Goal: Transaction & Acquisition: Purchase product/service

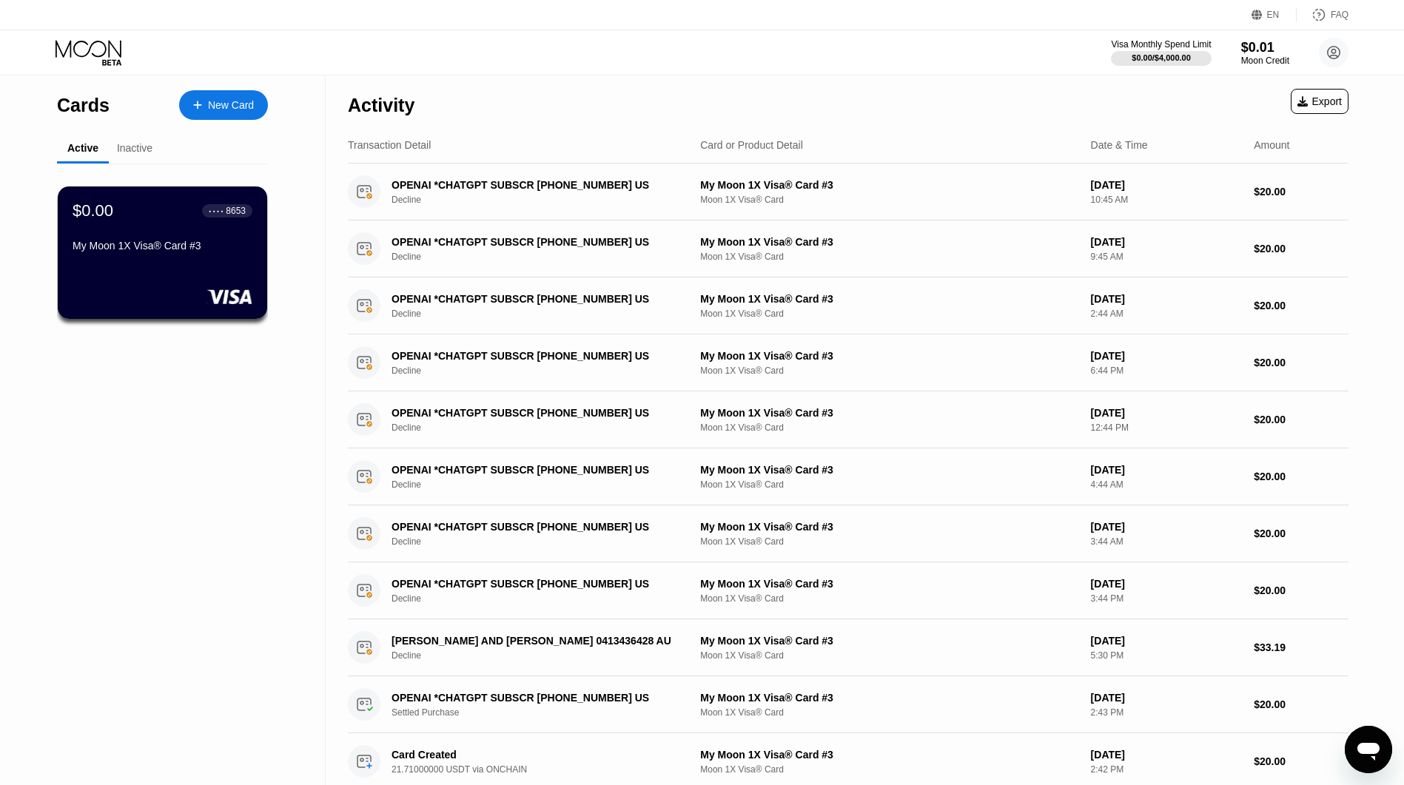
click at [213, 110] on div "New Card" at bounding box center [231, 105] width 46 height 13
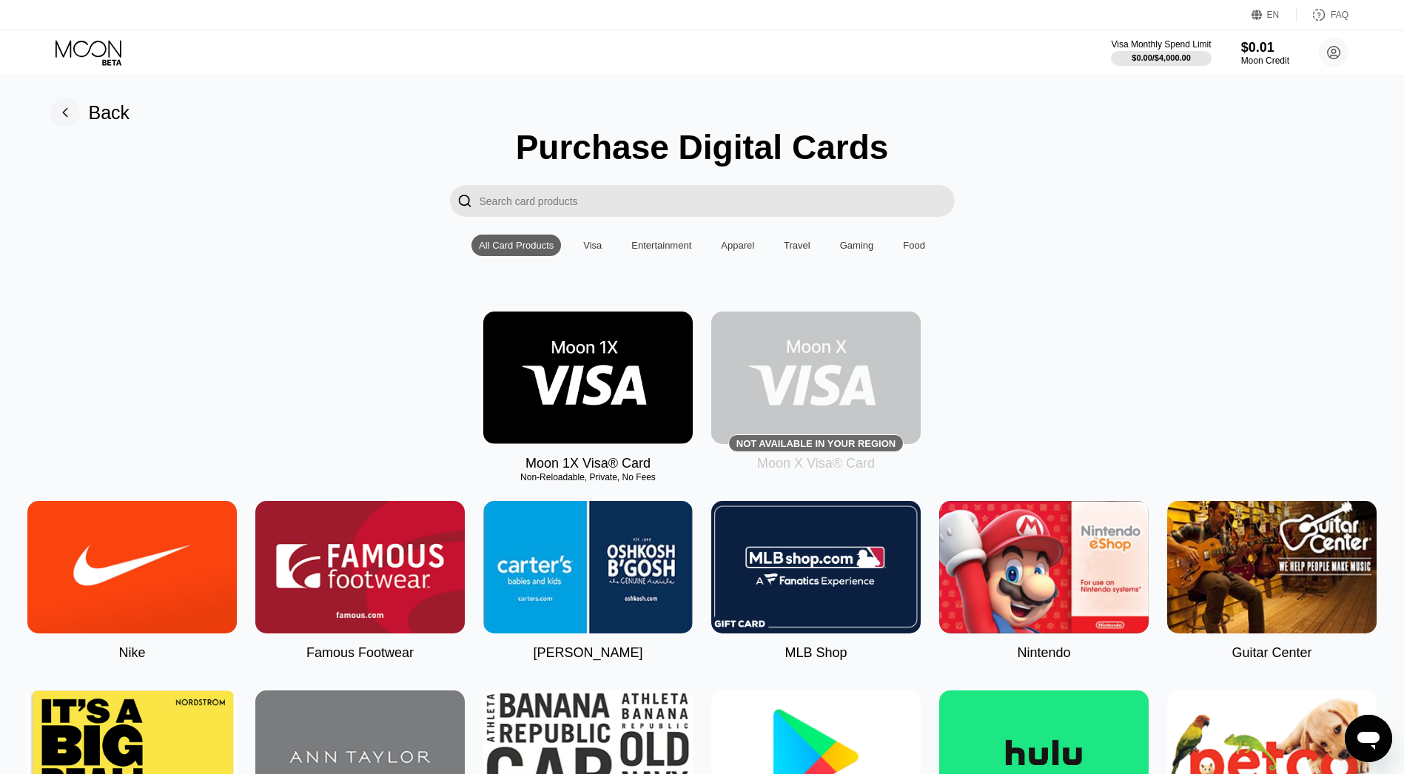
click at [1029, 347] on div "Moon 1X Visa® Card Non-Reloadable, Private, No Fees Not available in your regio…" at bounding box center [702, 392] width 1370 height 160
click at [642, 369] on img at bounding box center [587, 378] width 209 height 132
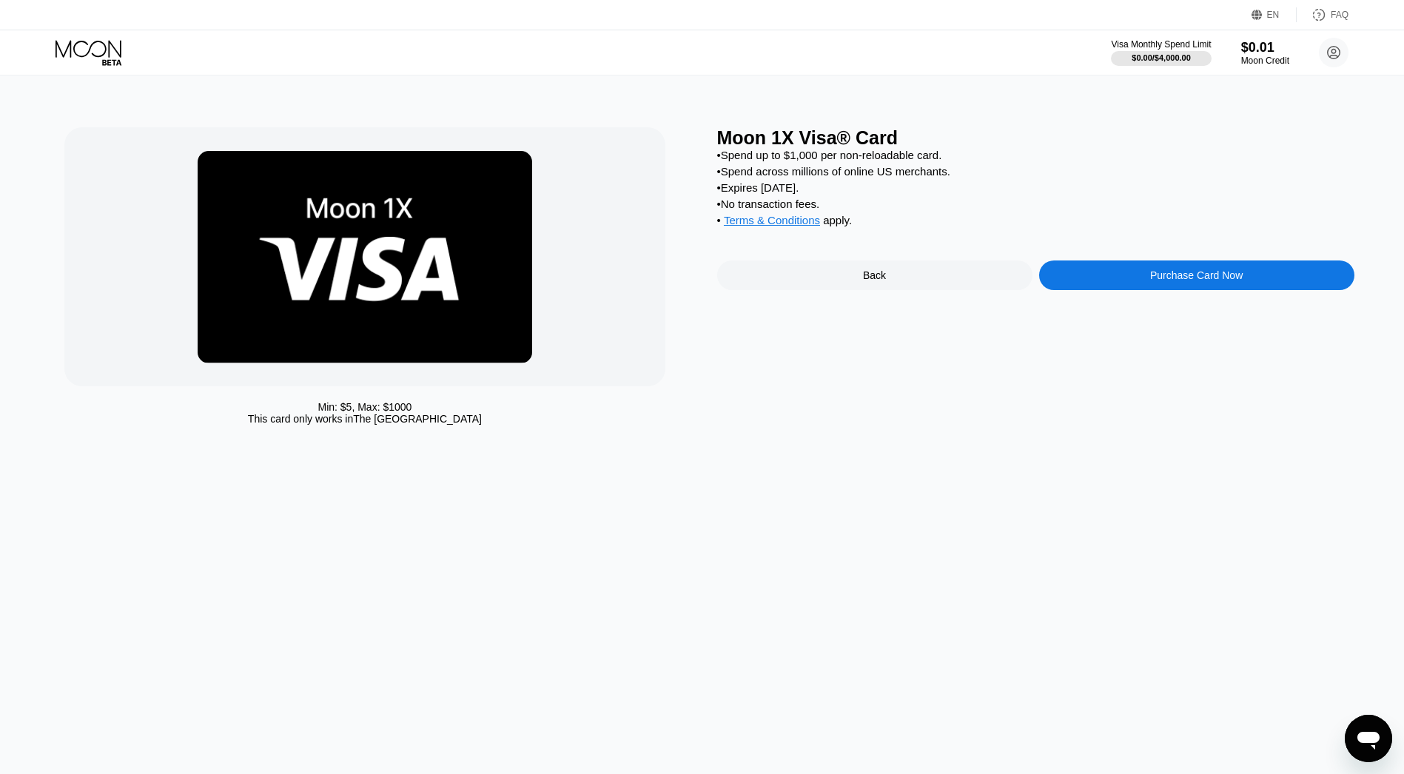
click at [1108, 272] on div "Purchase Card Now" at bounding box center [1196, 275] width 315 height 30
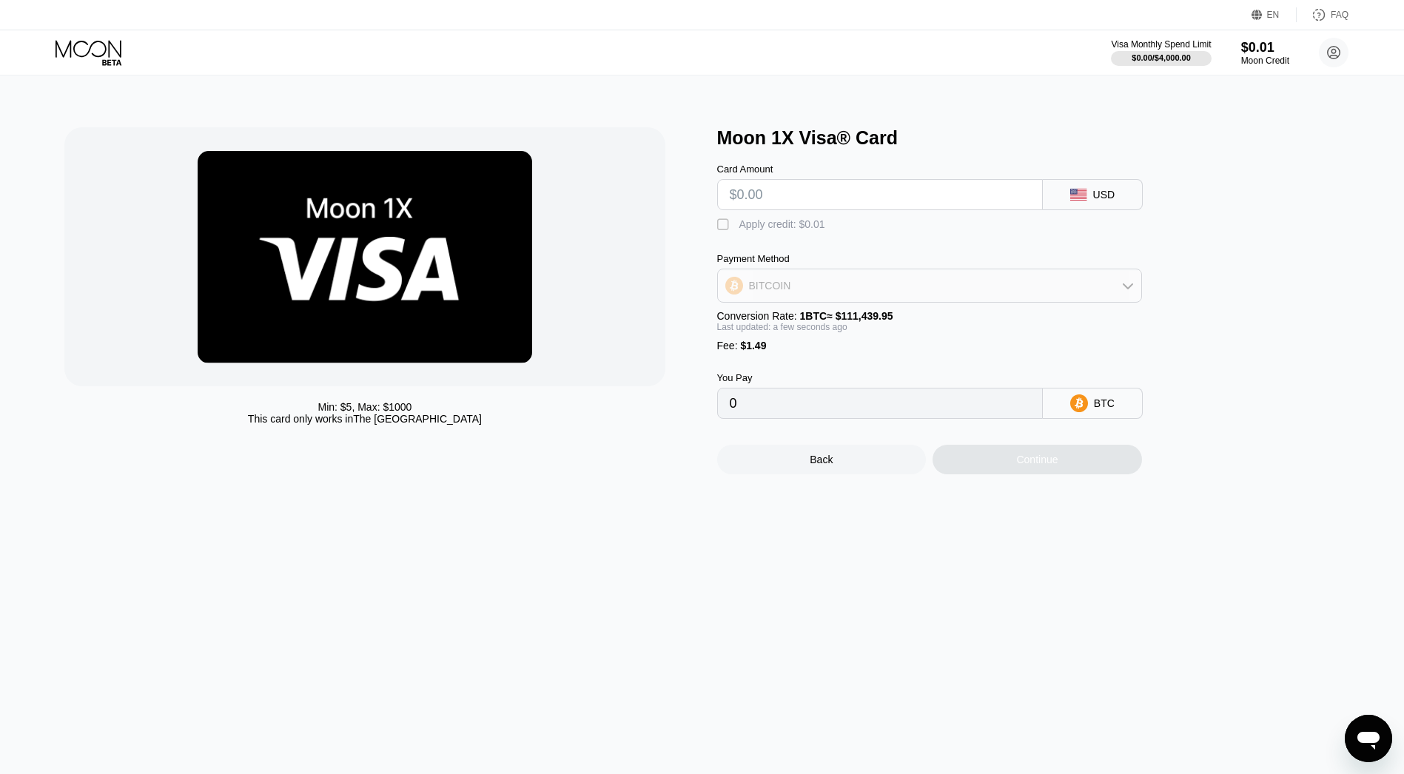
click at [1042, 279] on div "BITCOIN" at bounding box center [929, 286] width 423 height 30
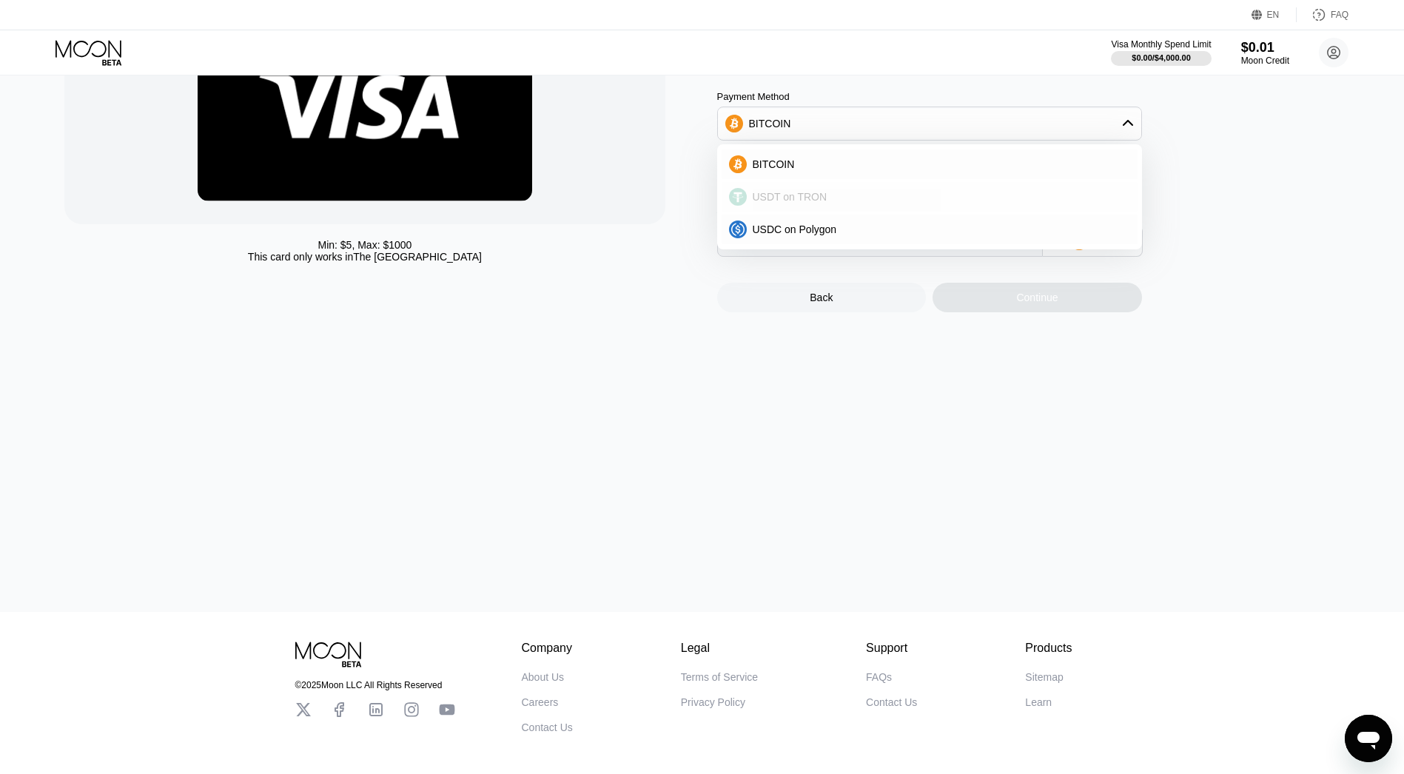
scroll to position [219, 0]
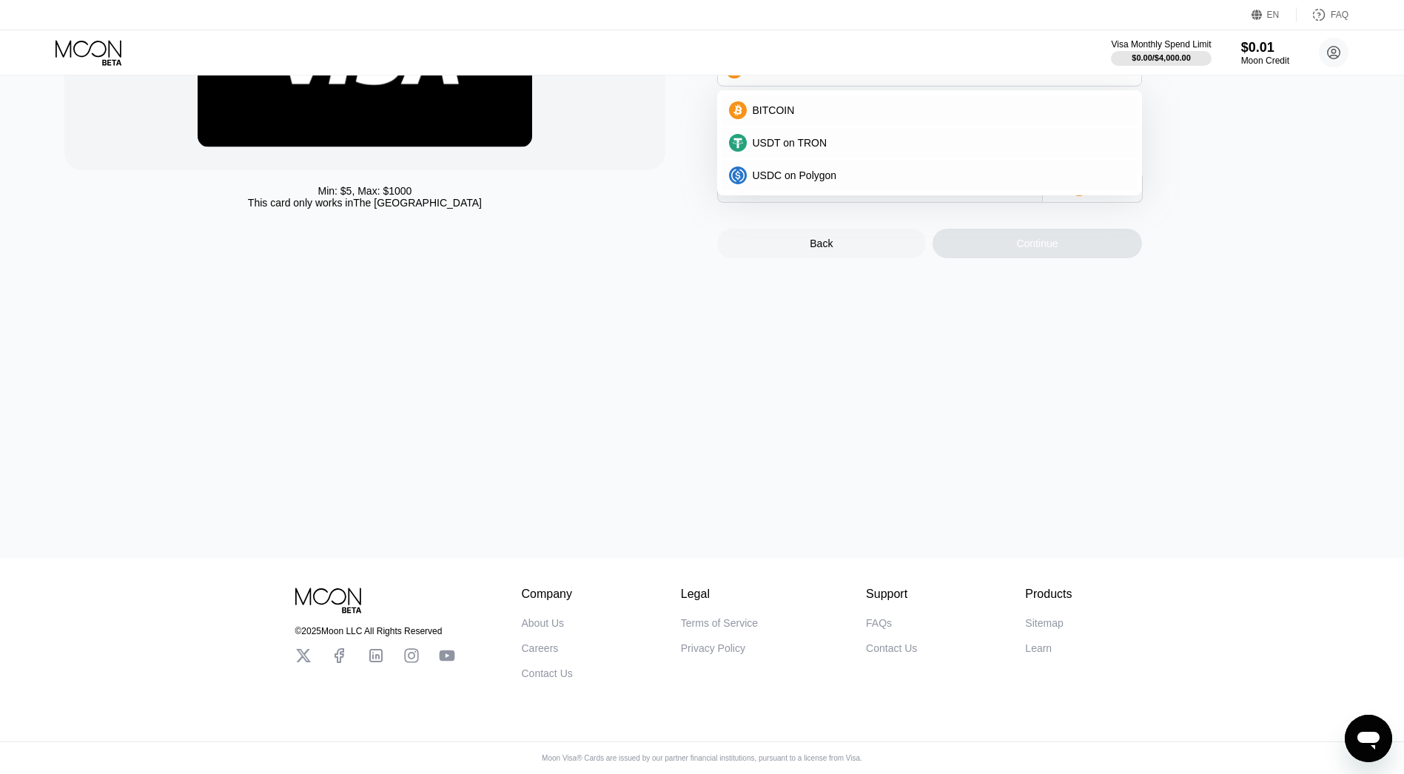
click at [1230, 361] on div "Min: $ 5 , Max: $ 1000 This card only works in The United States Moon 1X Visa® …" at bounding box center [702, 208] width 1415 height 699
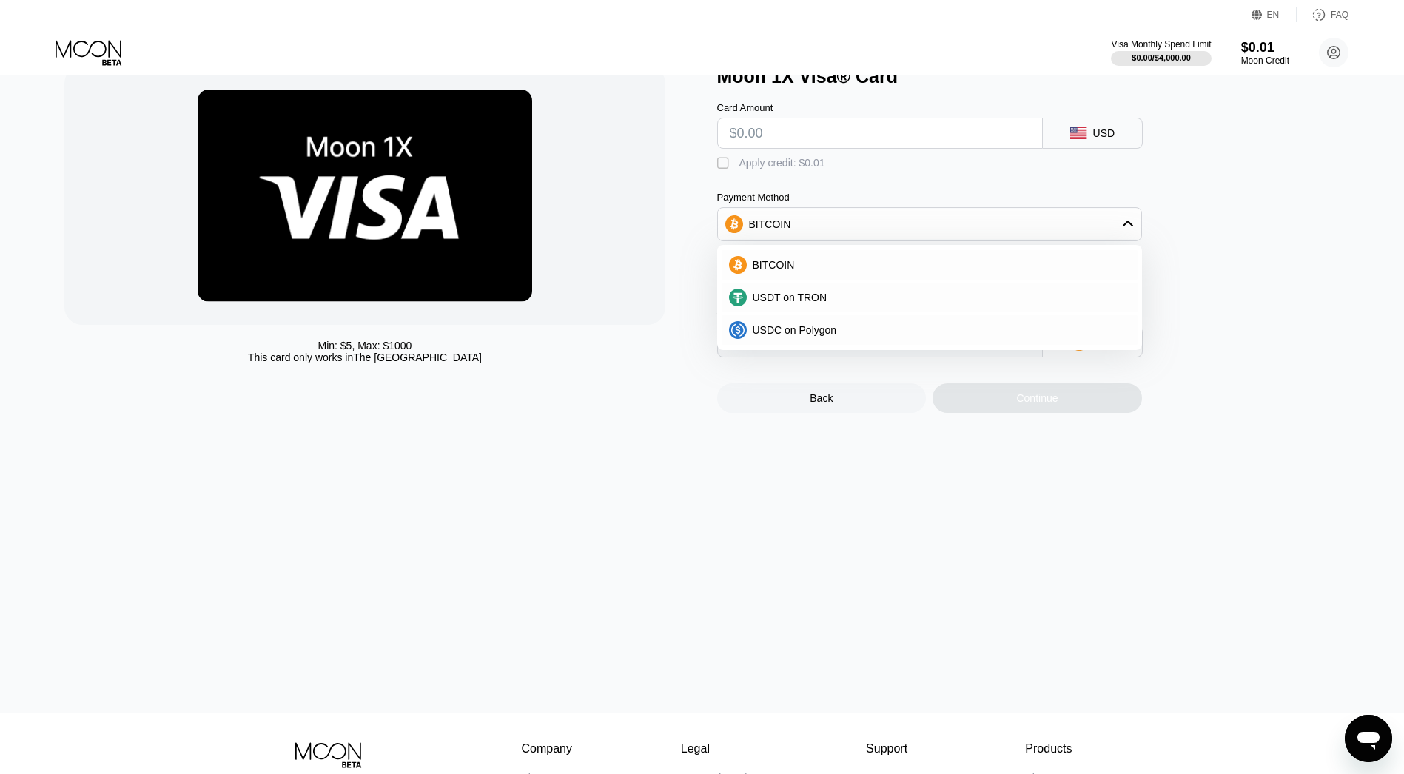
scroll to position [91, 0]
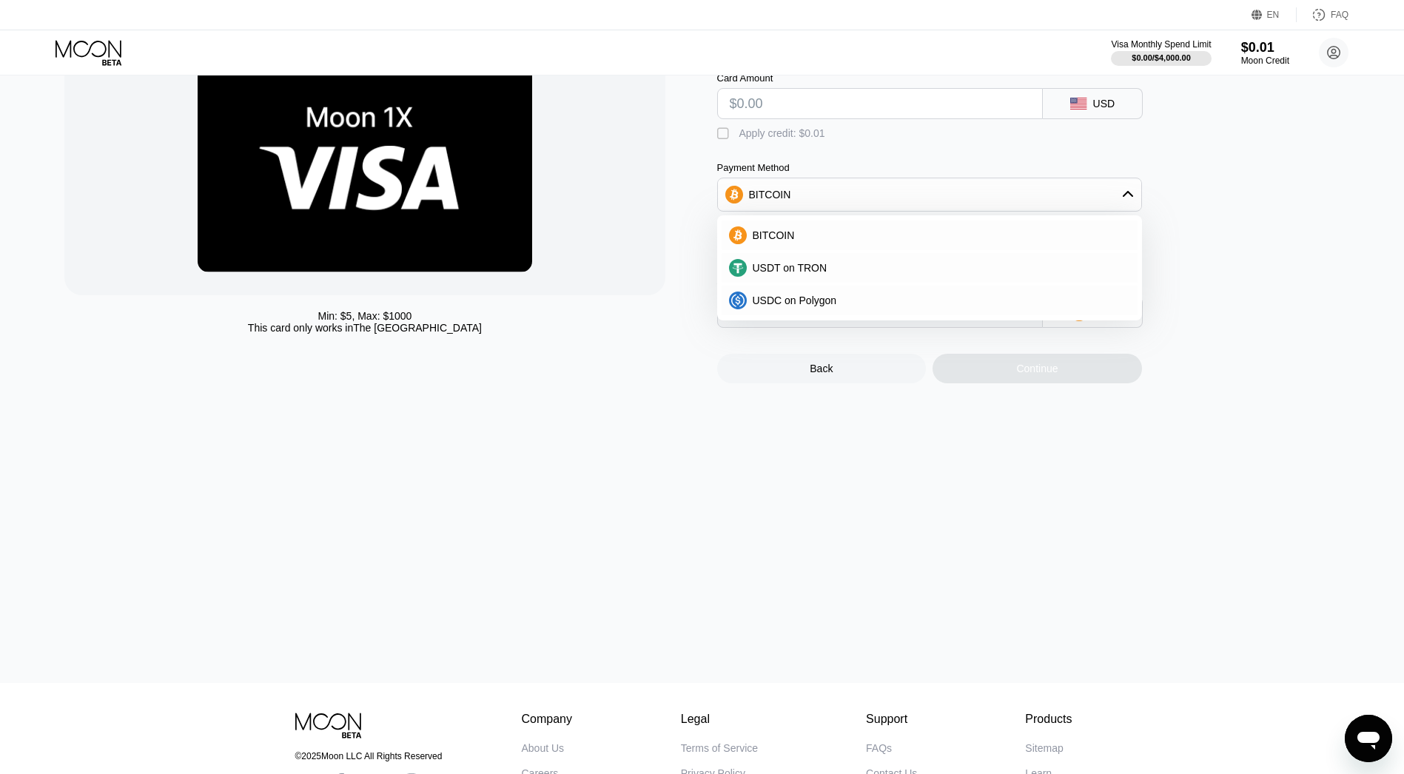
click at [1120, 195] on div "BITCOIN" at bounding box center [929, 195] width 423 height 30
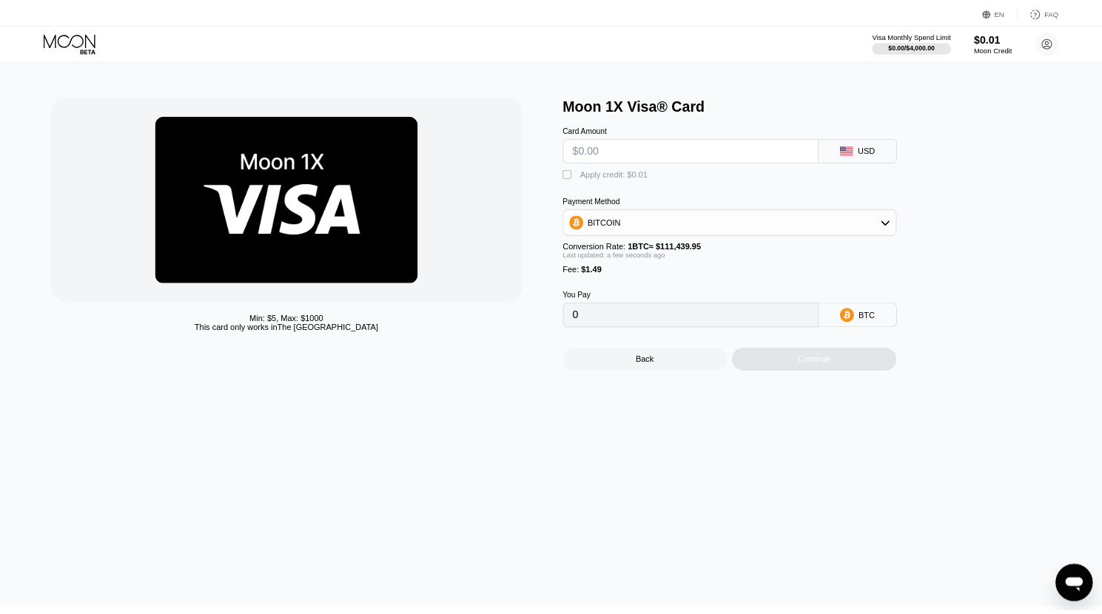
scroll to position [0, 0]
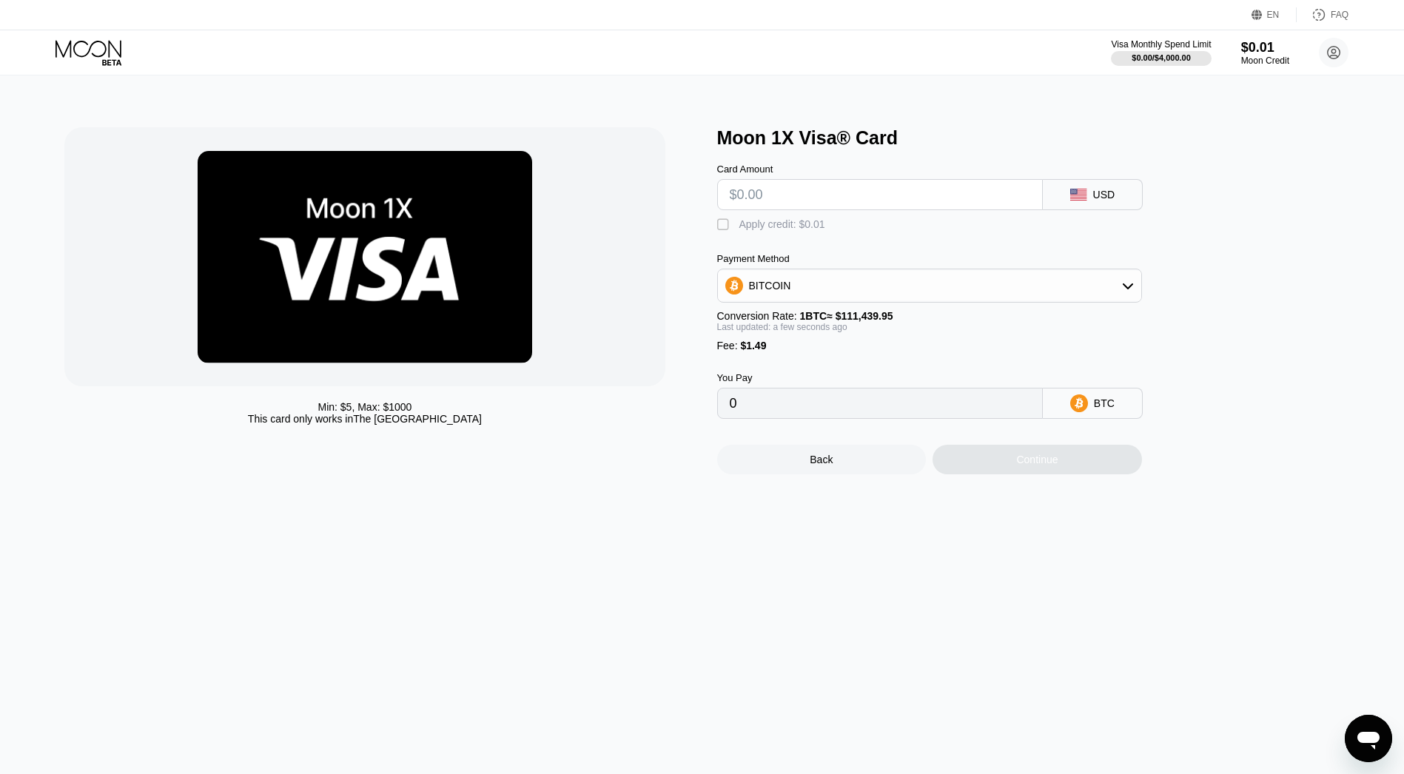
click at [804, 200] on input "text" at bounding box center [880, 195] width 300 height 30
type input "$2"
type input "0.00003132"
type input "$20"
type input "0.00019284"
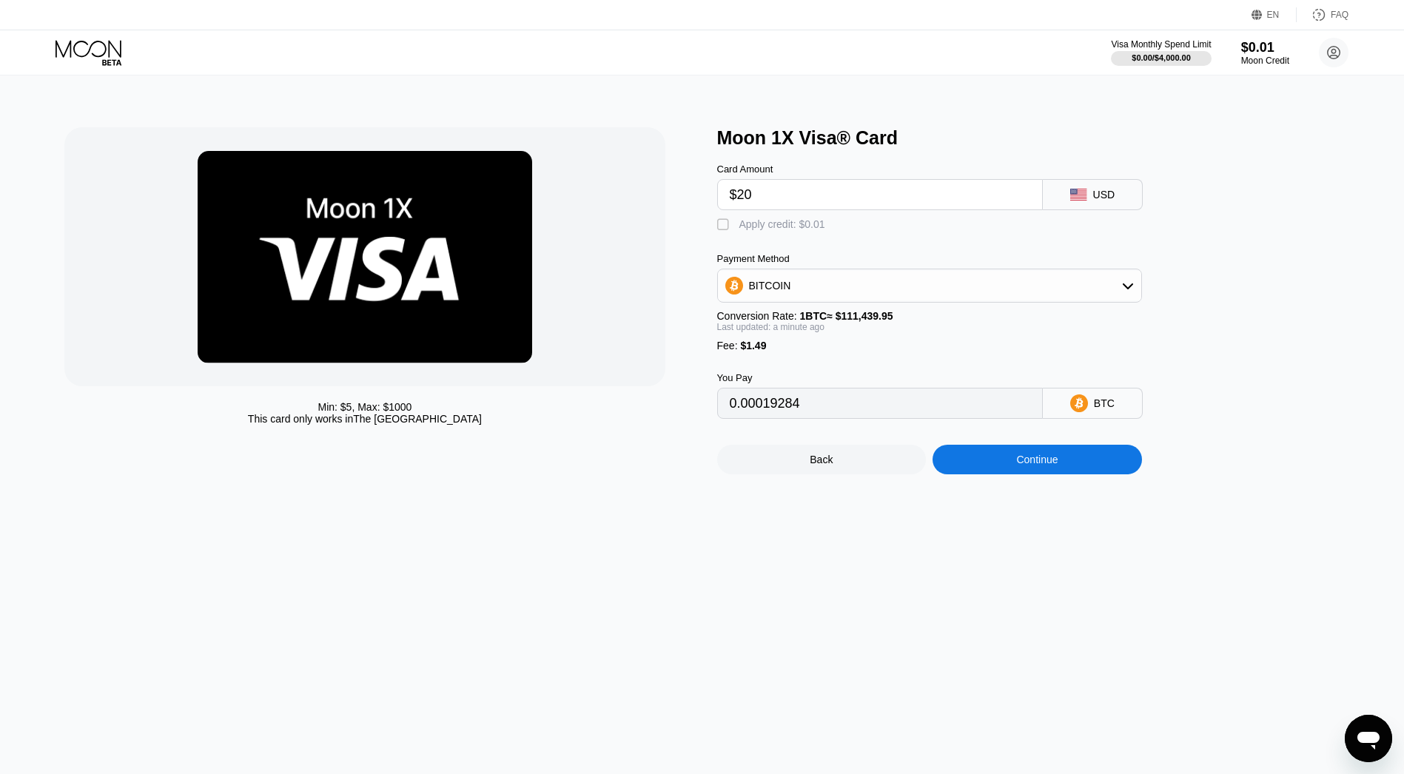
type input "$20"
click at [784, 346] on div "Fee : $1.49" at bounding box center [929, 346] width 425 height 12
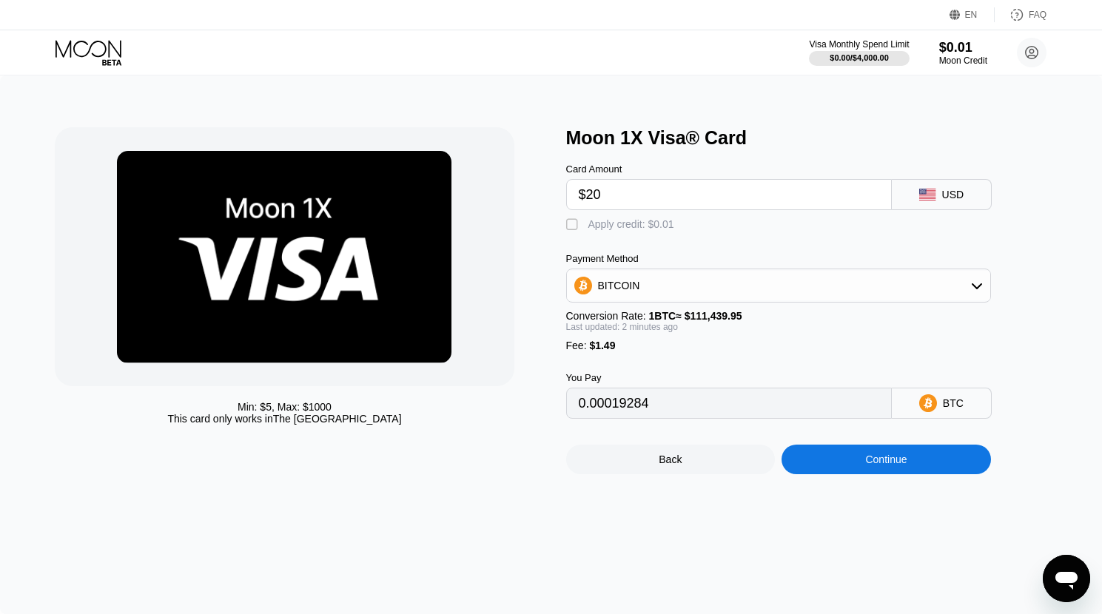
click at [656, 287] on div "BITCOIN" at bounding box center [778, 286] width 423 height 30
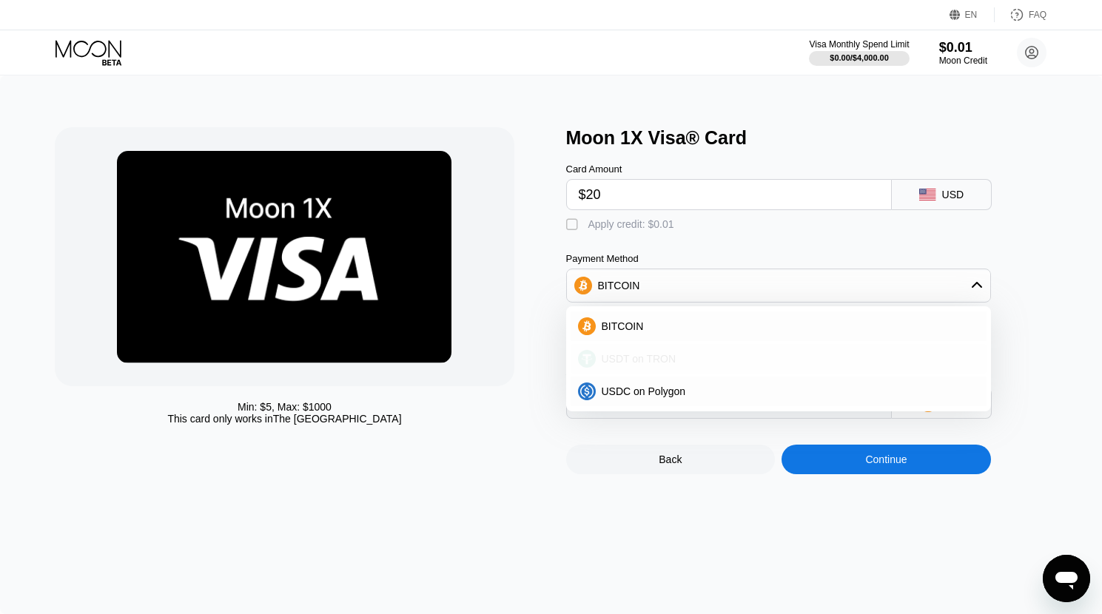
click at [703, 367] on div "USDT on TRON" at bounding box center [779, 359] width 416 height 30
type input "21.71"
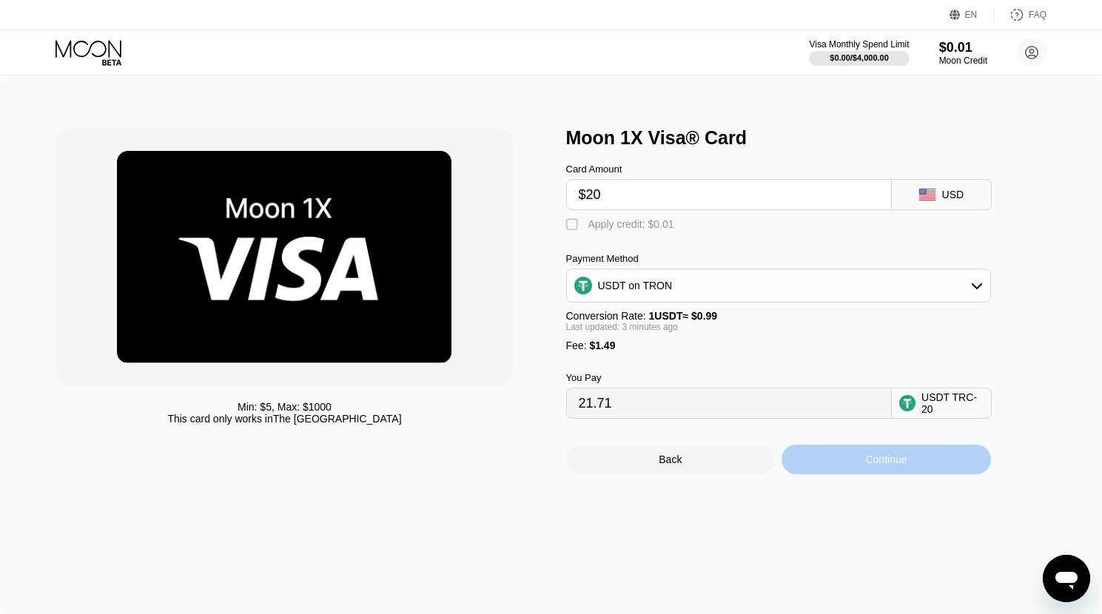
click at [858, 465] on div "Continue" at bounding box center [885, 460] width 209 height 30
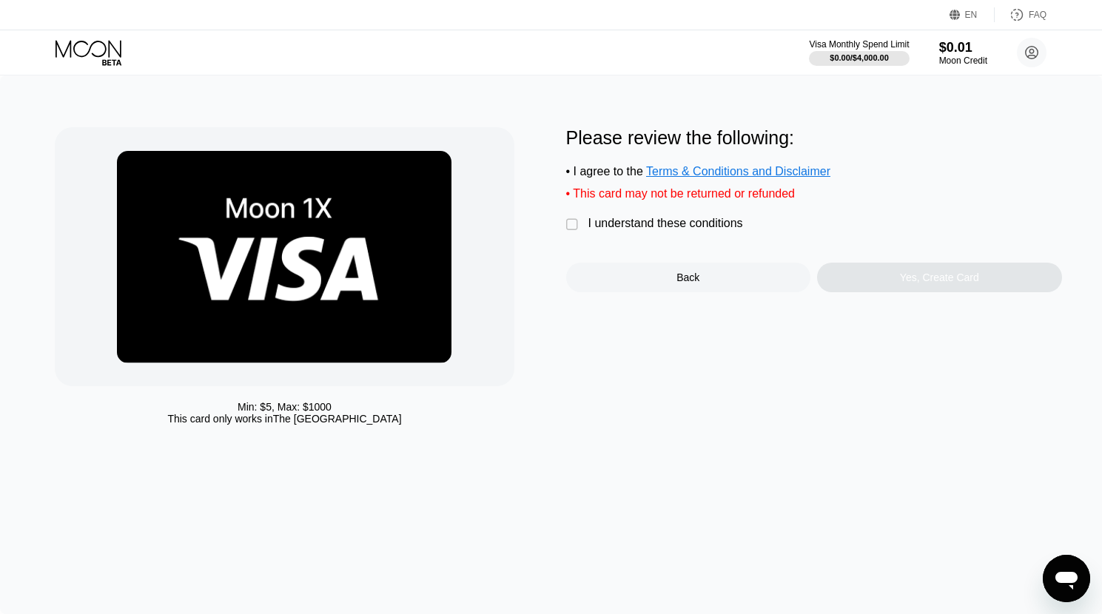
click at [574, 224] on div "" at bounding box center [573, 225] width 15 height 15
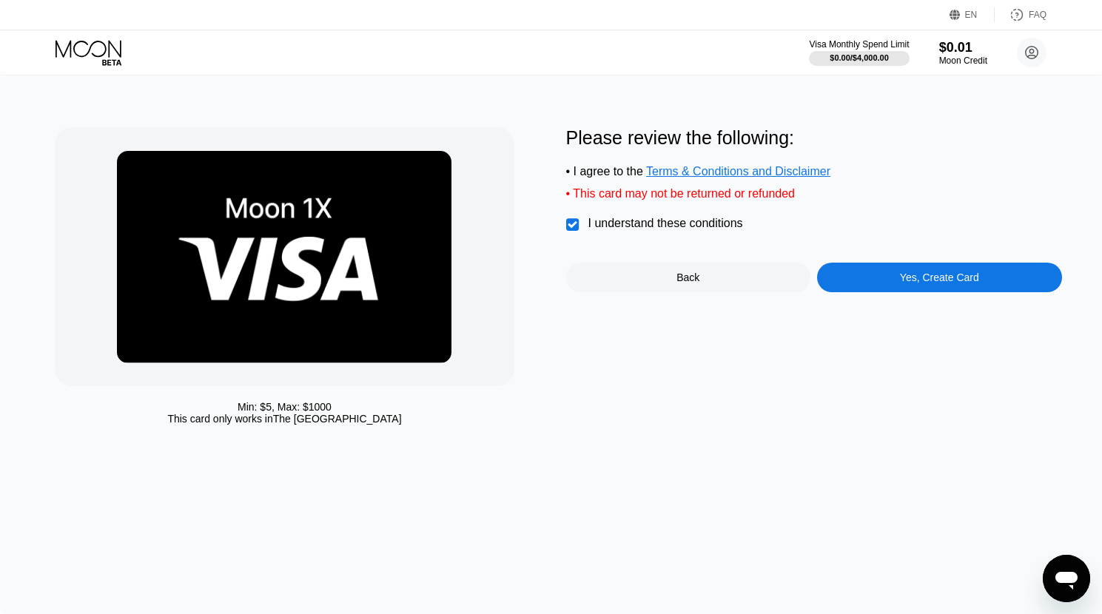
click at [913, 277] on div "Yes, Create Card" at bounding box center [939, 278] width 79 height 12
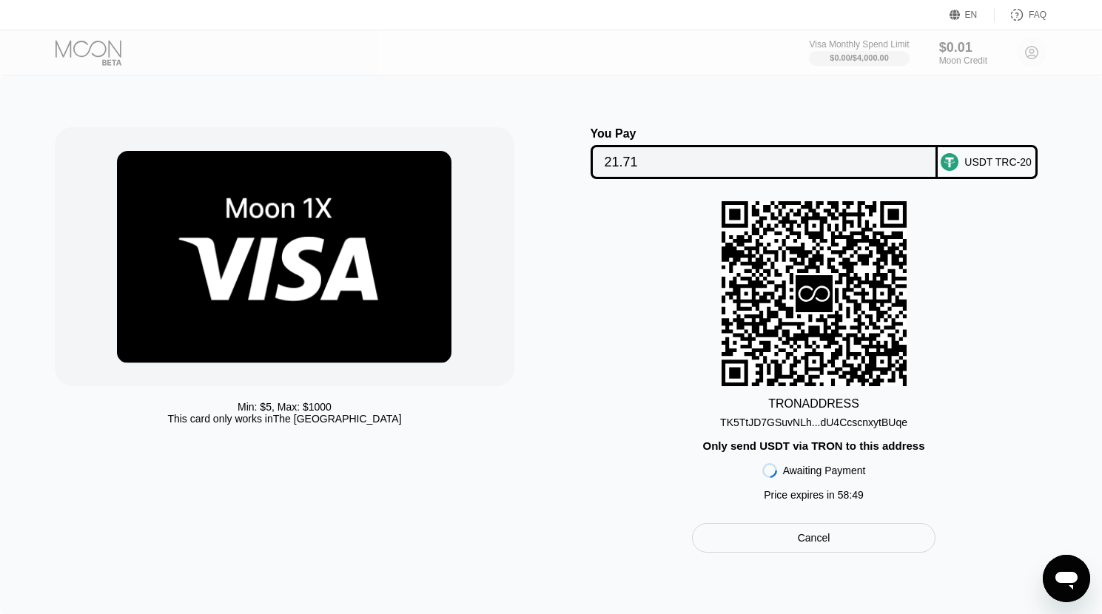
click at [871, 424] on div "TK5TtJD7GSuvNLh...dU4CcscnxytBUqe" at bounding box center [813, 423] width 187 height 12
click at [838, 425] on div "TK5TtJD7GSuvNLh...dU4CcscnxytBUqe" at bounding box center [813, 423] width 187 height 12
click at [667, 162] on input "21.71" at bounding box center [764, 162] width 319 height 30
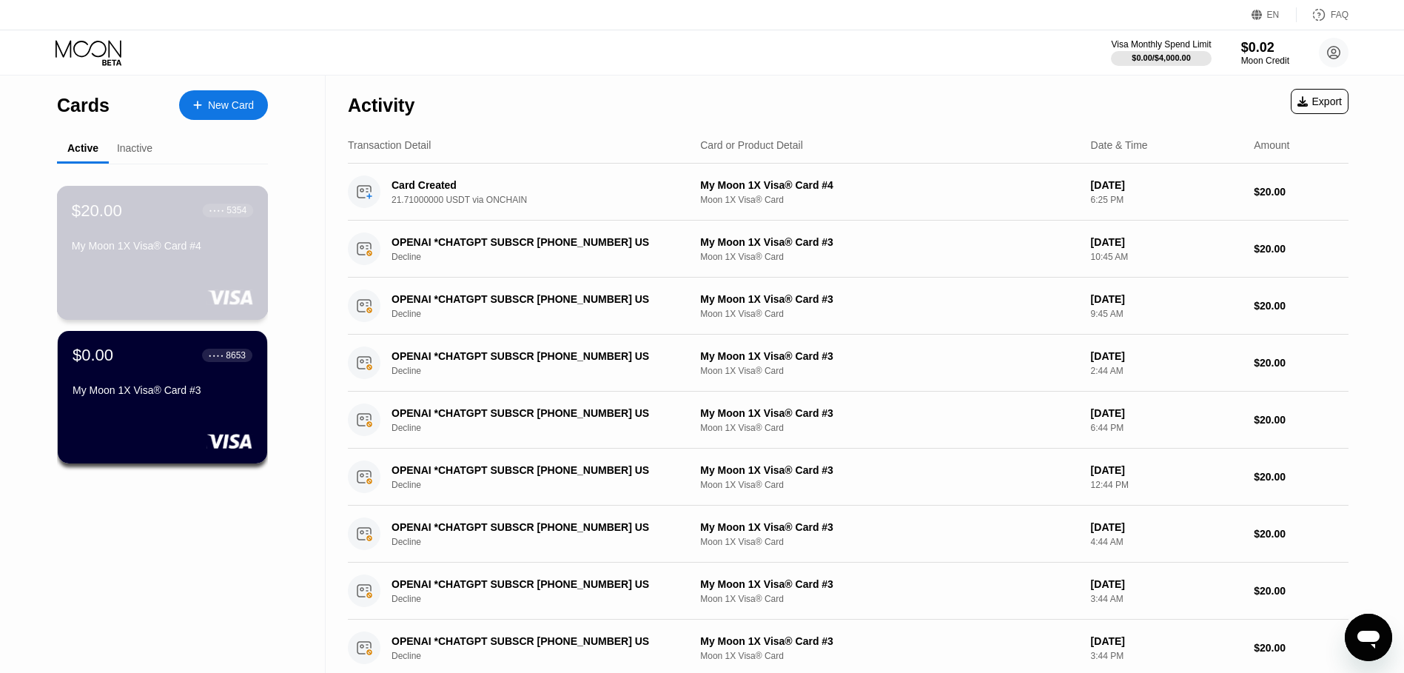
click at [224, 264] on div "$20.00 ● ● ● ● 5354 My Moon 1X Visa® Card #4" at bounding box center [163, 253] width 212 height 134
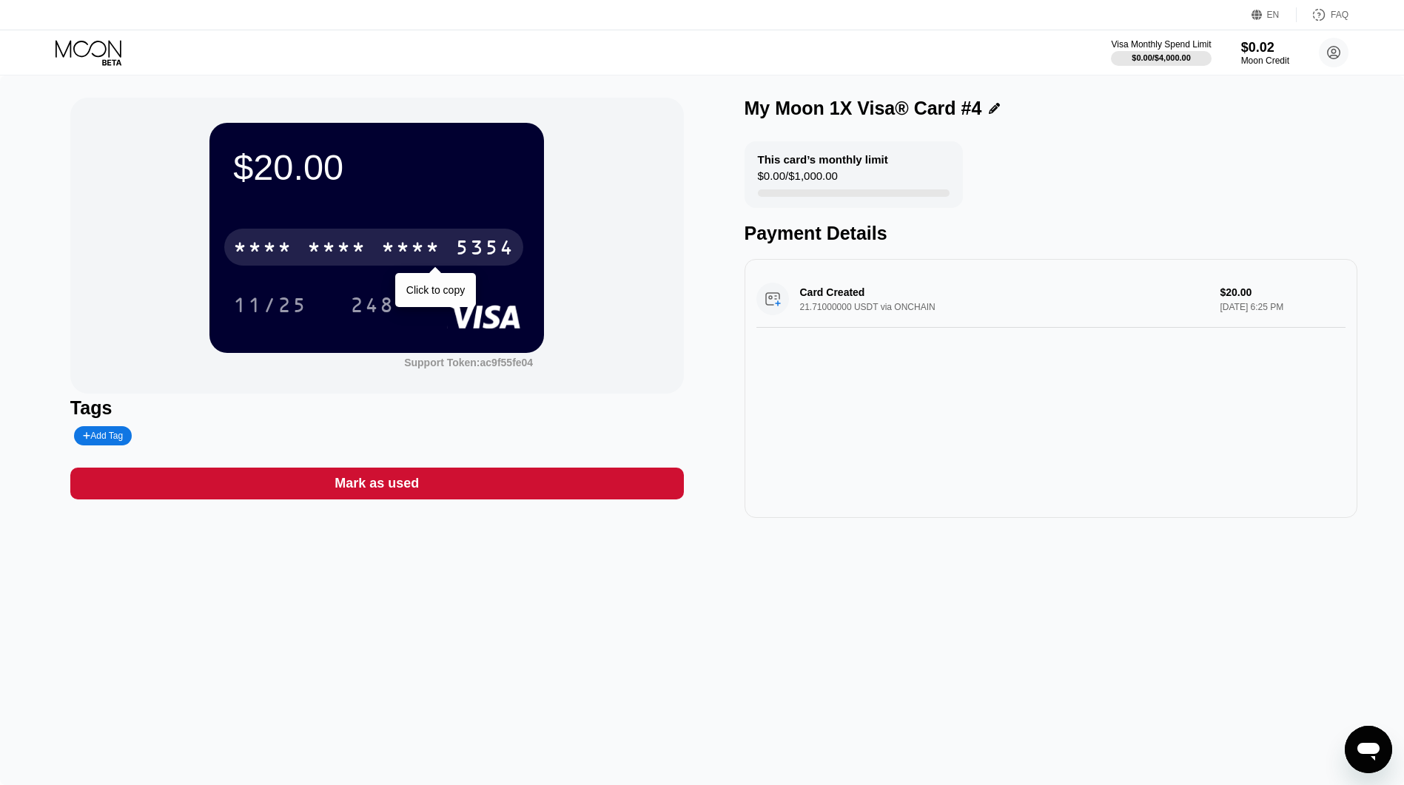
click at [508, 252] on div "5354" at bounding box center [484, 250] width 59 height 24
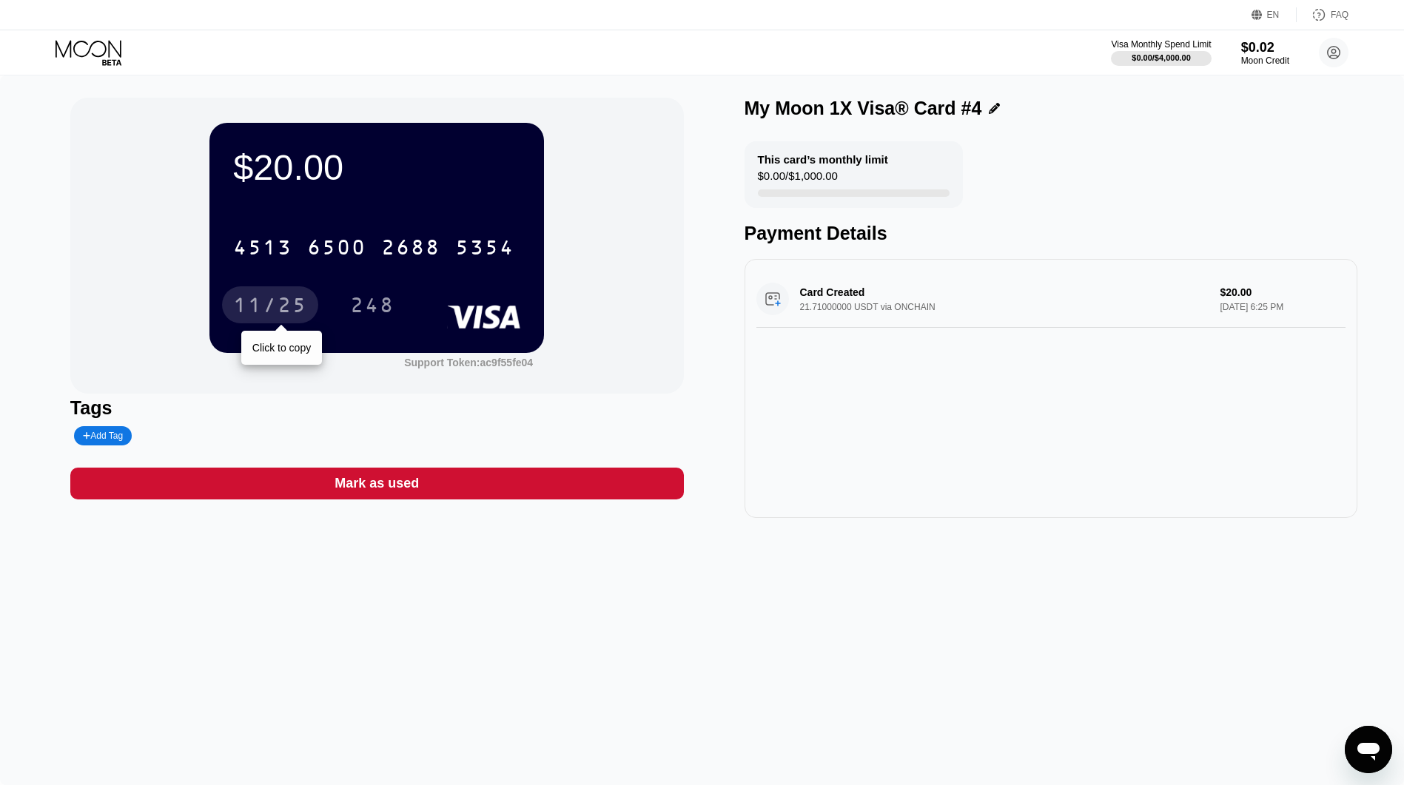
click at [273, 304] on div "11/25" at bounding box center [270, 307] width 74 height 24
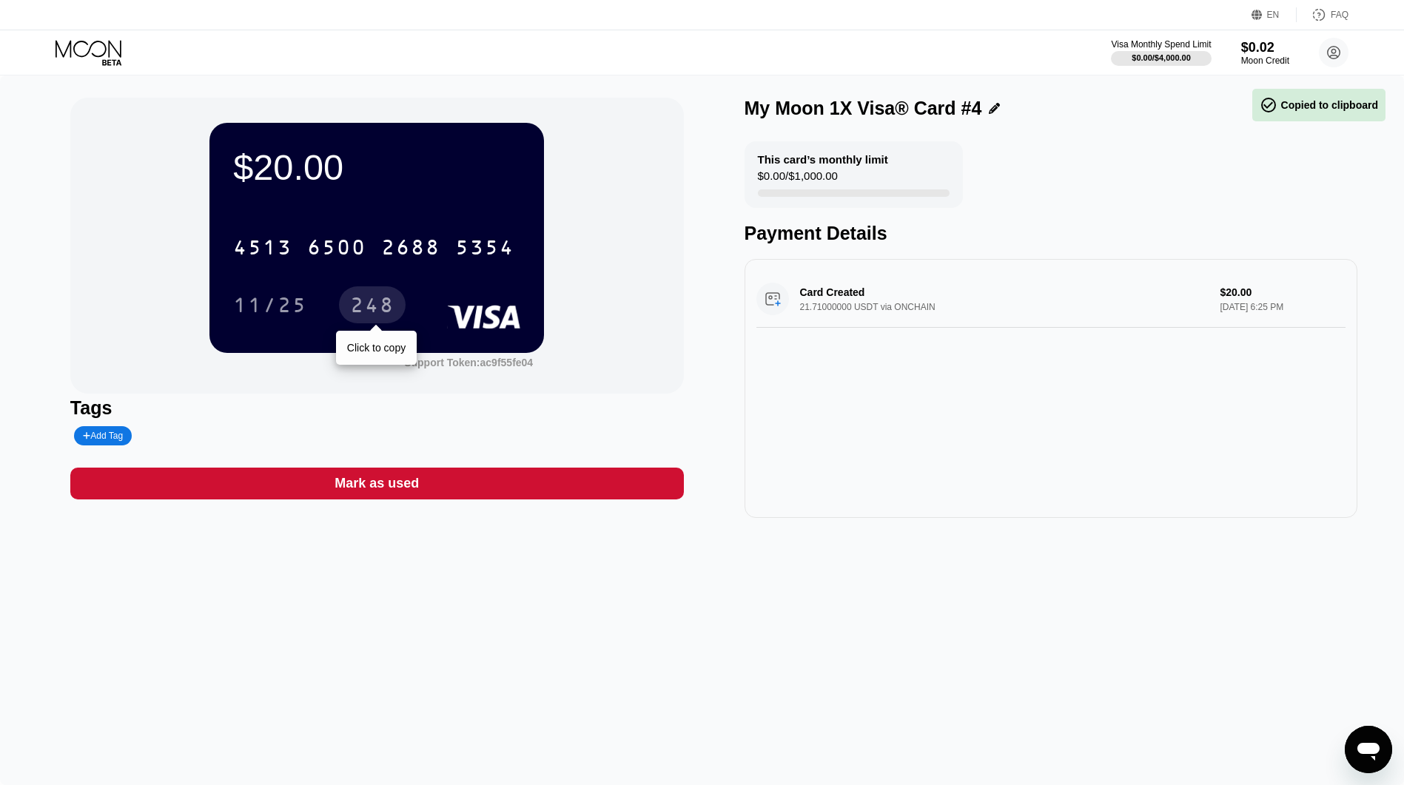
click at [376, 306] on div "248" at bounding box center [372, 307] width 44 height 24
click at [1325, 54] on circle at bounding box center [1334, 53] width 30 height 30
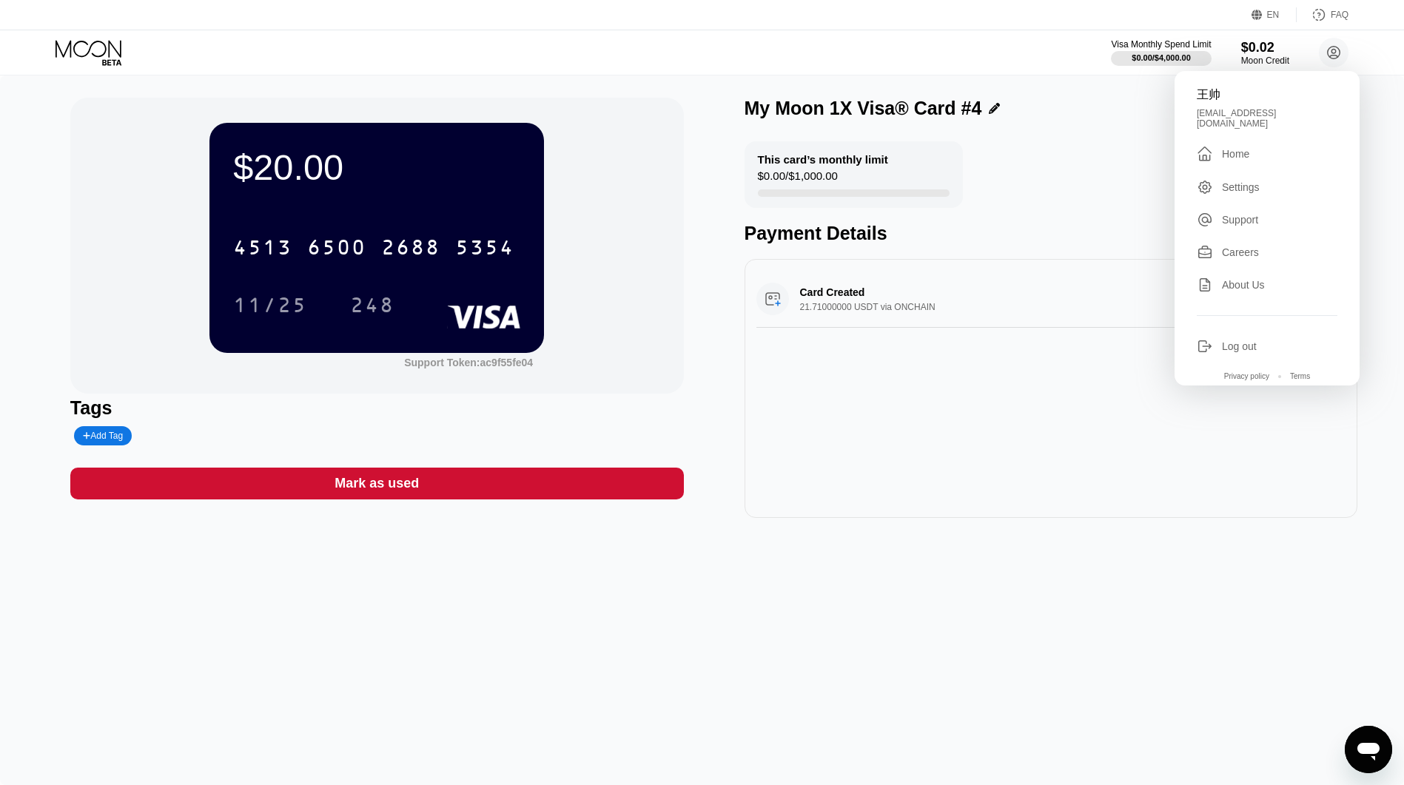
click at [981, 178] on div "This card’s monthly limit $0.00 / $1,000.00 Payment Details" at bounding box center [1050, 192] width 613 height 103
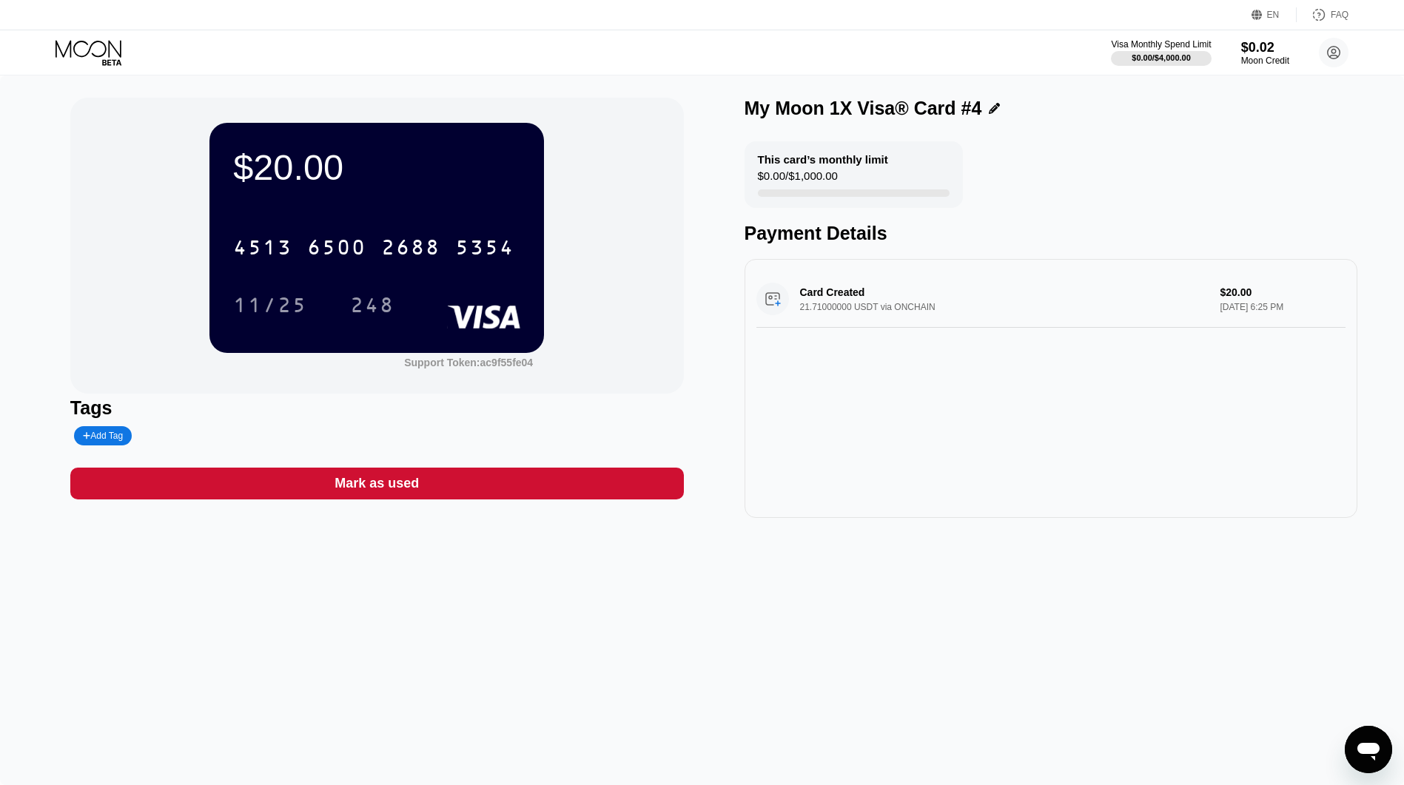
click at [320, 216] on div "$20.00 4513 6500 2688 5354 11/25 248" at bounding box center [376, 237] width 334 height 229
click at [116, 48] on icon at bounding box center [89, 53] width 69 height 26
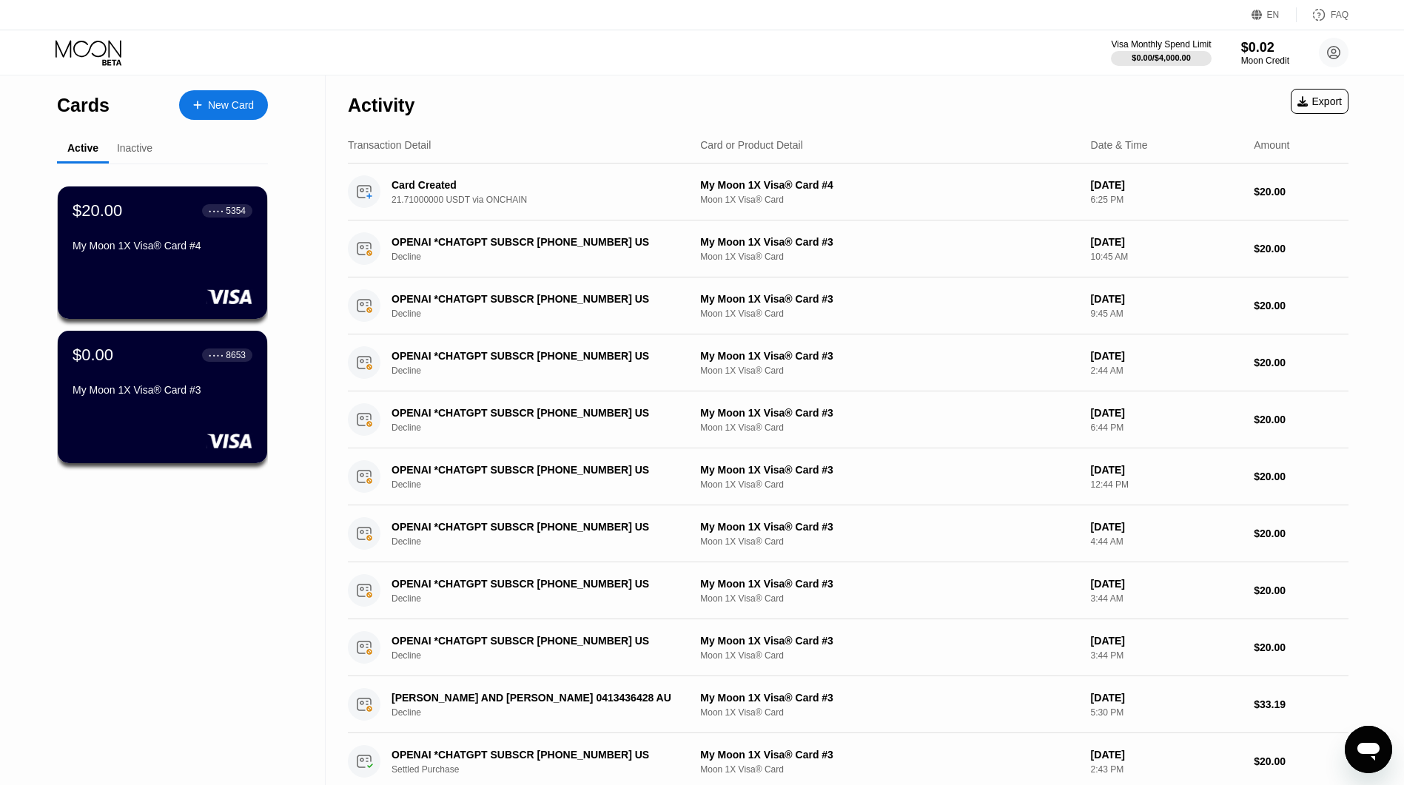
click at [153, 149] on div "Inactive" at bounding box center [135, 149] width 52 height 29
click at [148, 150] on div "Inactive" at bounding box center [135, 148] width 36 height 12
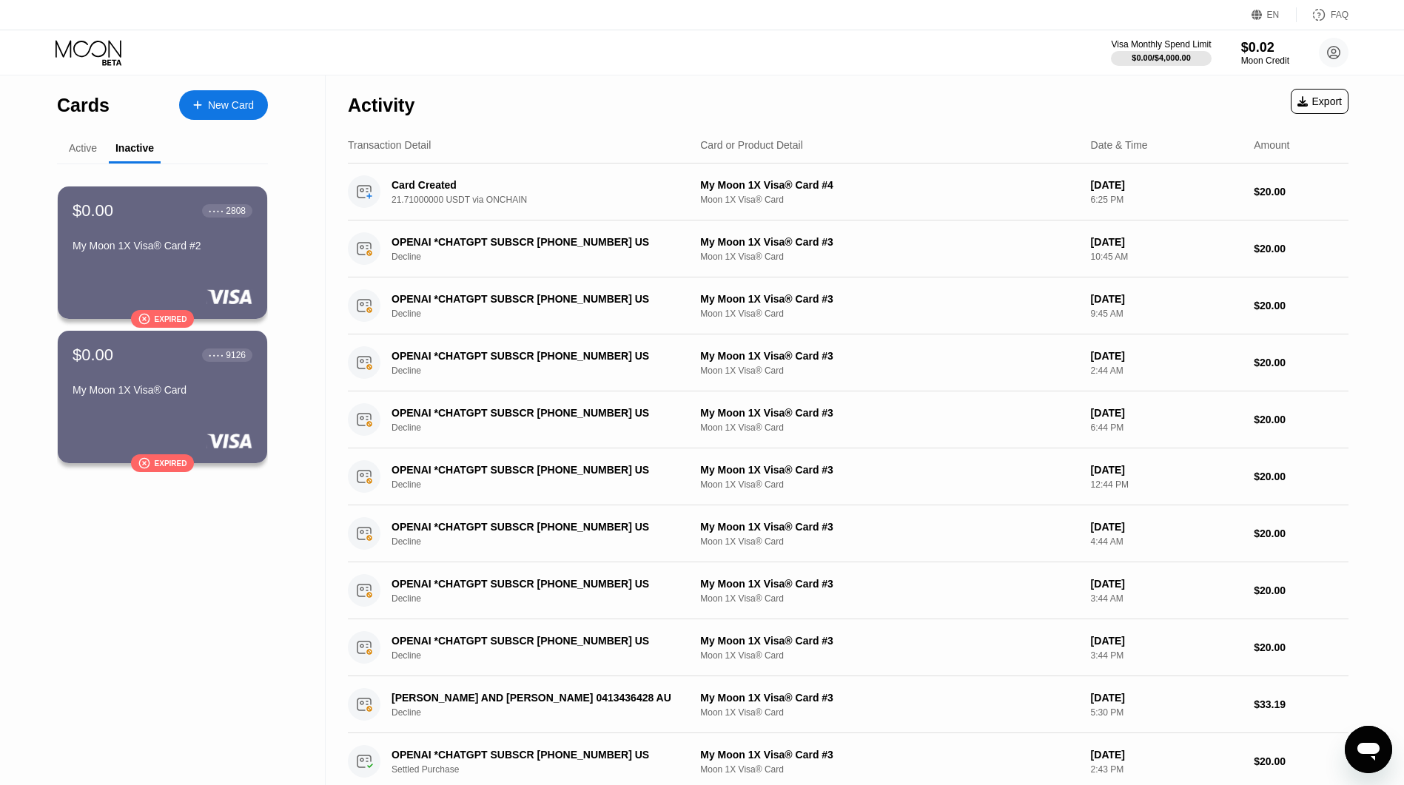
click at [87, 147] on div "Active" at bounding box center [83, 148] width 28 height 12
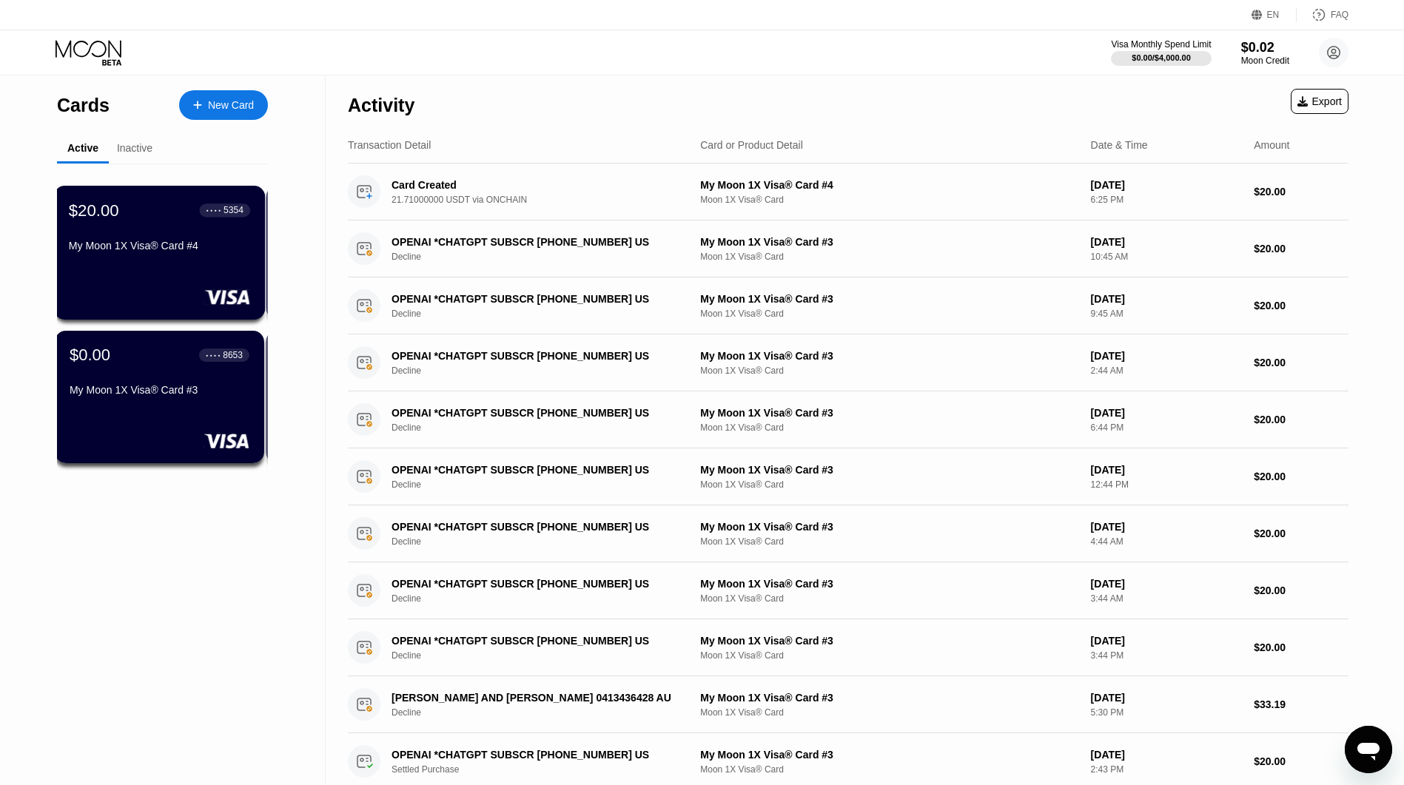
click at [156, 239] on div "$20.00 ● ● ● ● 5354 My Moon 1X Visa® Card #4" at bounding box center [159, 229] width 181 height 57
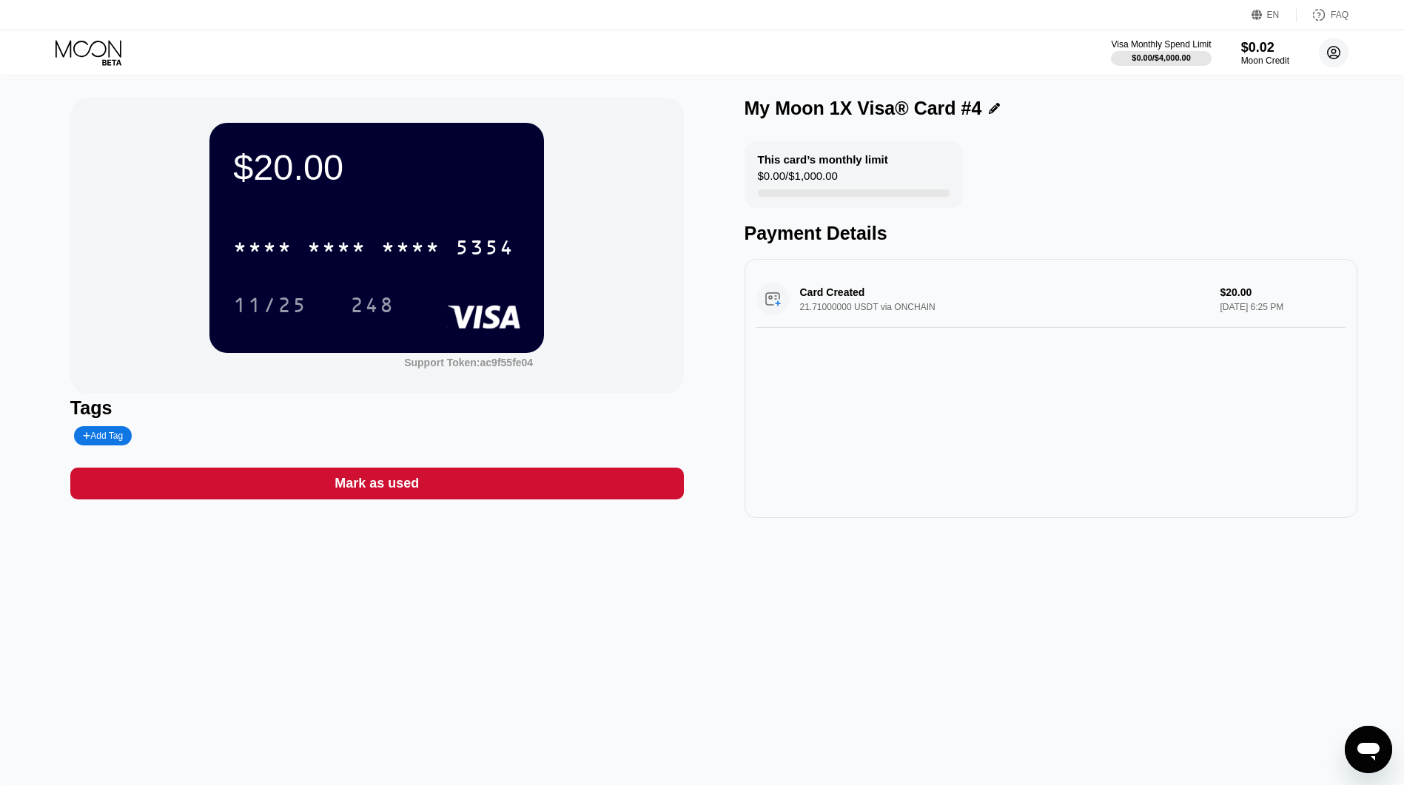
click at [1327, 56] on circle at bounding box center [1334, 53] width 30 height 30
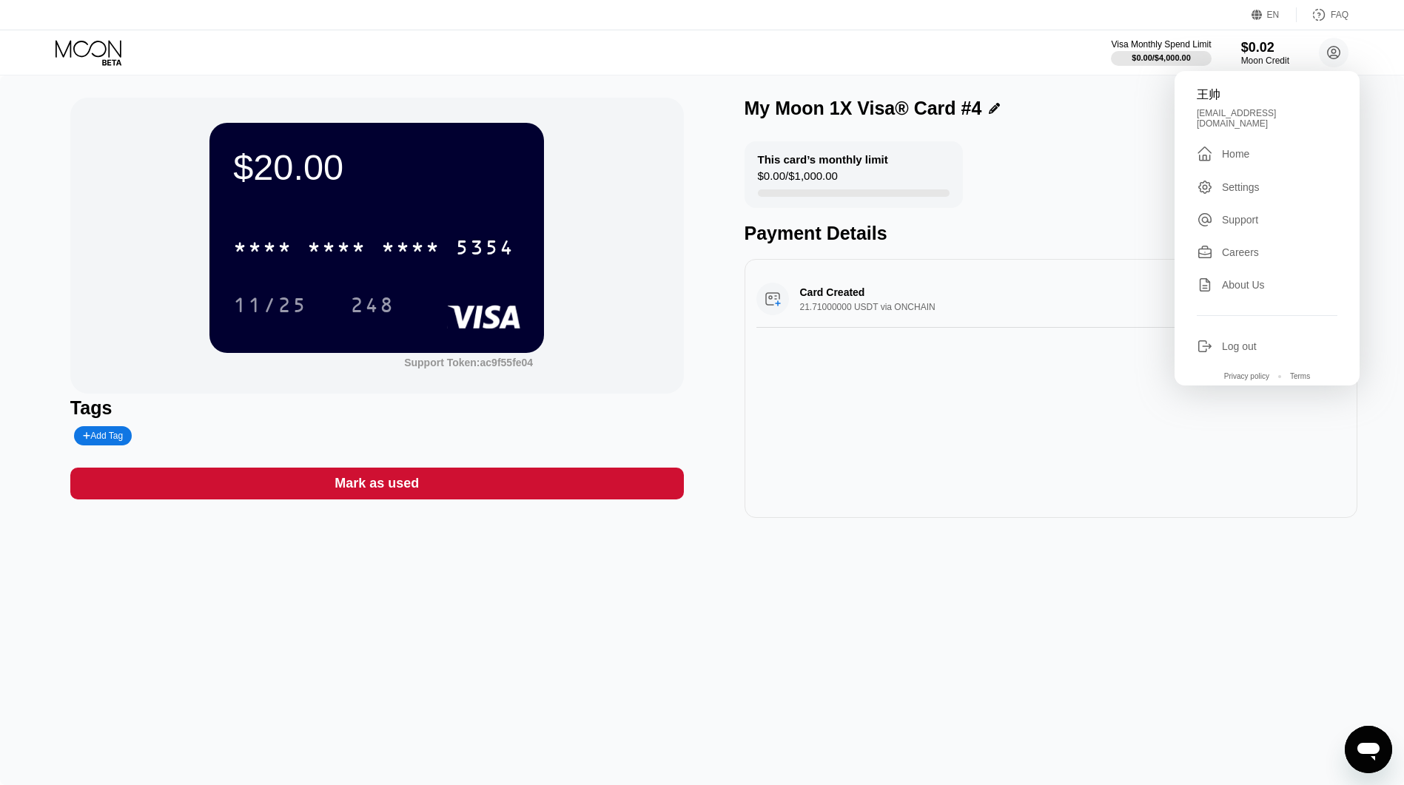
click at [1026, 166] on div "This card’s monthly limit $0.00 / $1,000.00 Payment Details" at bounding box center [1050, 192] width 613 height 103
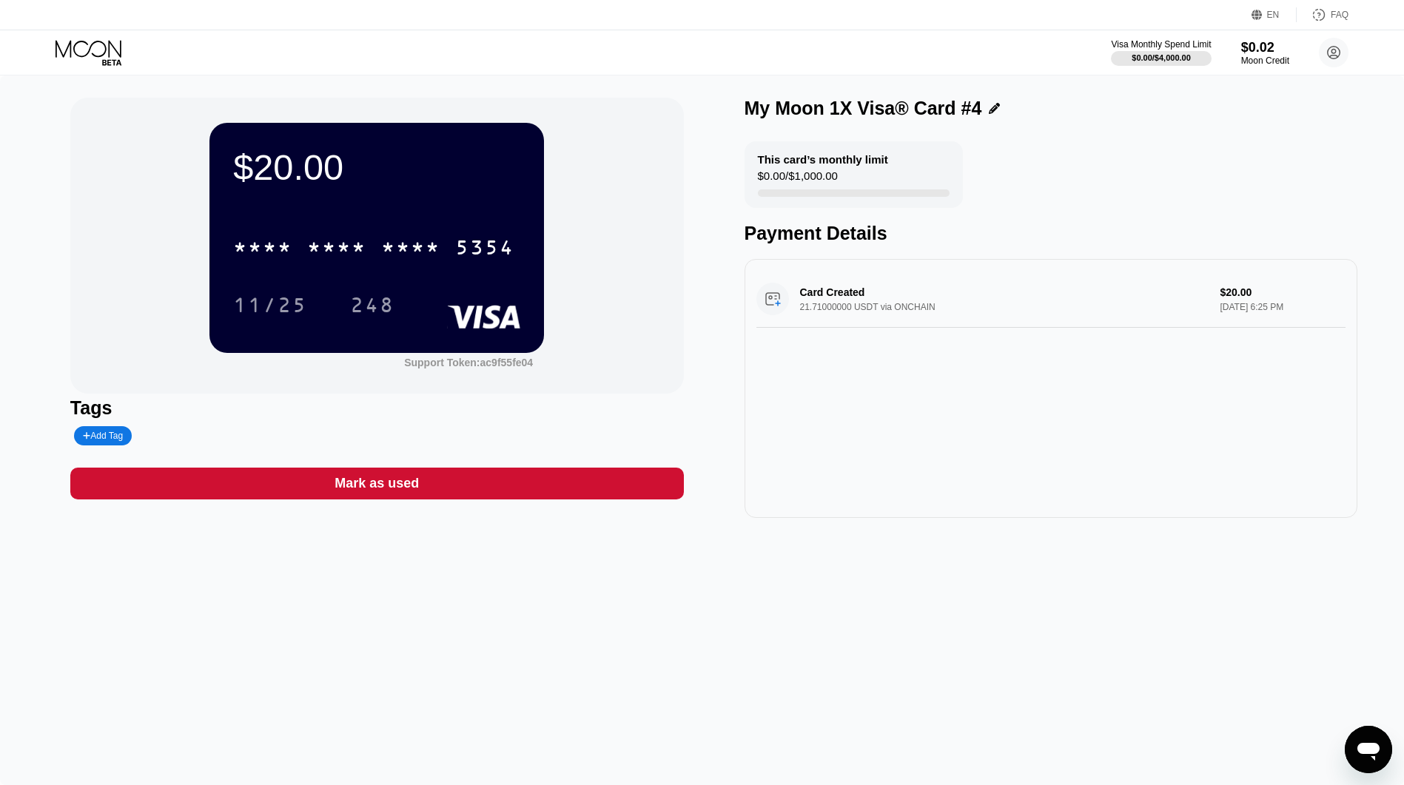
click at [393, 203] on div "$20.00 * * * * * * * * * * * * 5354 11/25 248" at bounding box center [376, 237] width 334 height 229
